Goal: Task Accomplishment & Management: Use online tool/utility

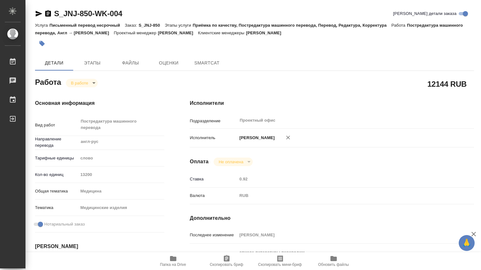
type textarea "x"
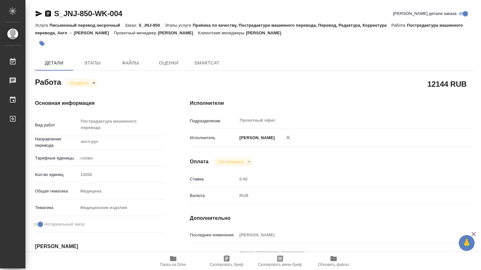
type textarea "x"
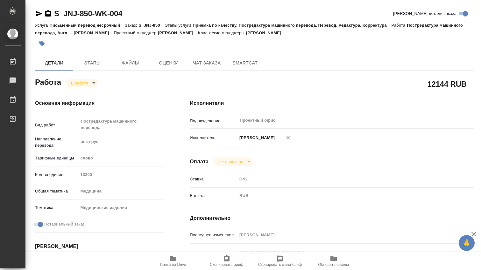
type textarea "x"
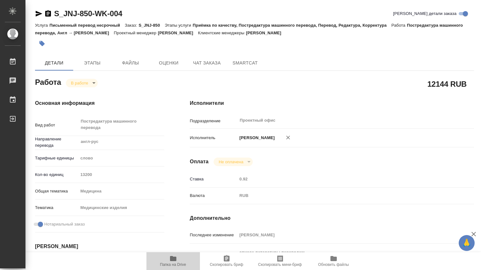
click at [176, 261] on icon "button" at bounding box center [173, 259] width 8 height 8
type textarea "x"
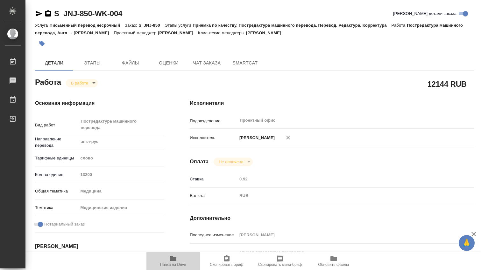
type textarea "x"
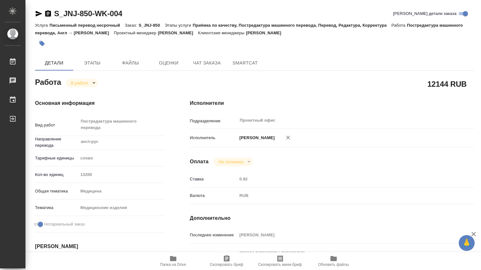
type textarea "x"
